Goal: Find specific page/section: Find specific page/section

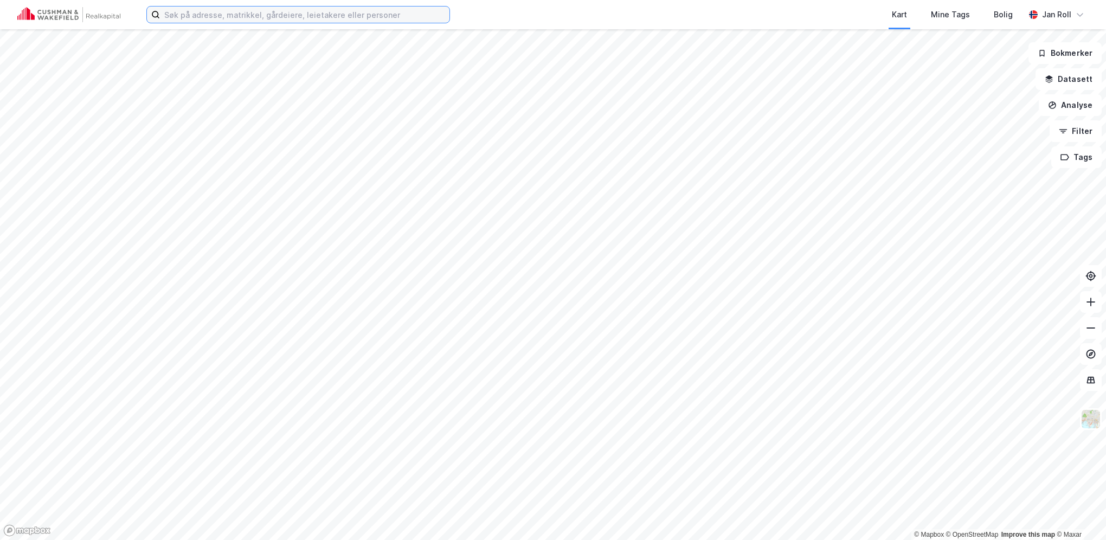
click at [257, 11] on input at bounding box center [305, 15] width 290 height 16
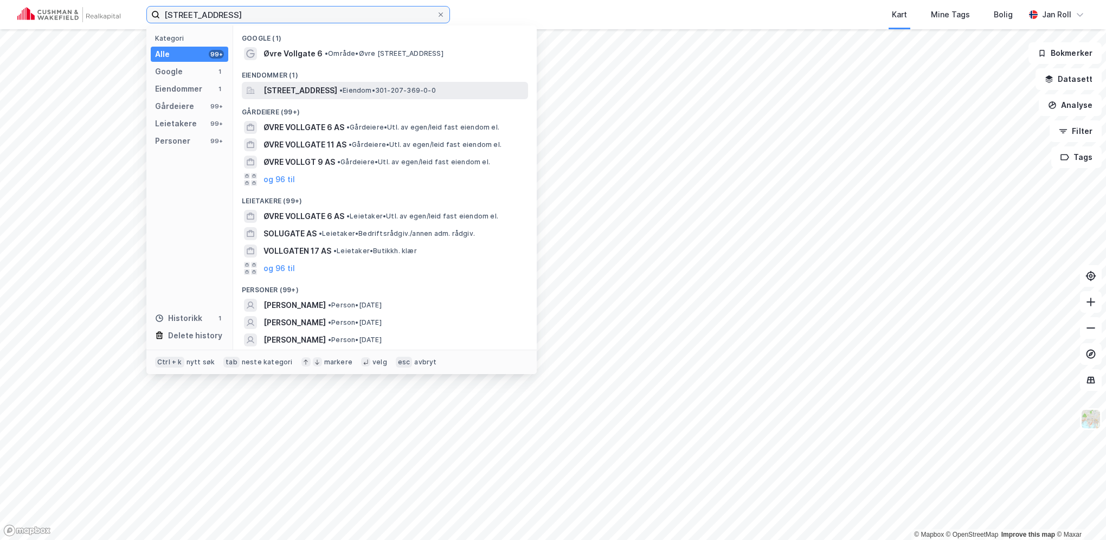
type input "[STREET_ADDRESS]"
click at [336, 84] on span "[STREET_ADDRESS]" at bounding box center [301, 90] width 74 height 13
